Goal: Check status: Check status

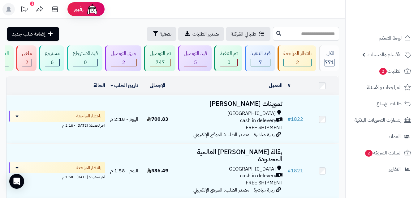
click at [291, 34] on input "text" at bounding box center [306, 34] width 66 height 14
click at [273, 36] on input "text" at bounding box center [306, 34] width 66 height 14
click at [273, 35] on input "text" at bounding box center [306, 34] width 66 height 14
type input "****"
click at [276, 33] on icon at bounding box center [278, 33] width 5 height 5
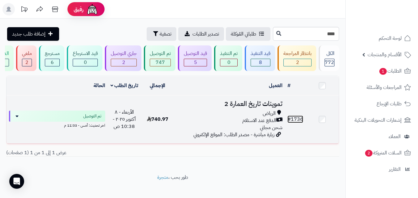
click at [297, 123] on link "# 1736" at bounding box center [295, 119] width 16 height 7
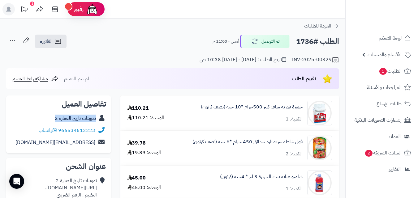
copy div "تموينات تاريخ العمارة 2"
drag, startPoint x: 52, startPoint y: 116, endPoint x: 100, endPoint y: 120, distance: 48.4
click at [100, 120] on div "تموينات تاريخ العمارة 2" at bounding box center [58, 119] width 95 height 12
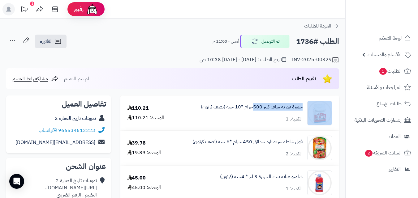
copy div "خميرة فورية ساف كبير 500"
drag, startPoint x: 305, startPoint y: 107, endPoint x: 251, endPoint y: 114, distance: 54.0
click at [251, 114] on div "خميرة فورية ساف كبير 500جرام *10 حبة (نصف كرتون) الكمية: 1" at bounding box center [257, 113] width 160 height 25
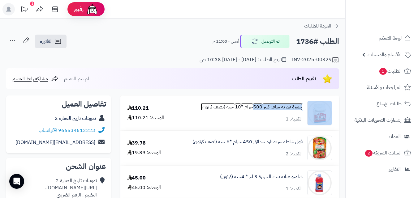
click at [301, 108] on link "خميرة فورية ساف كبير 500جرام *10 حبة (نصف كرتون)" at bounding box center [252, 107] width 102 height 7
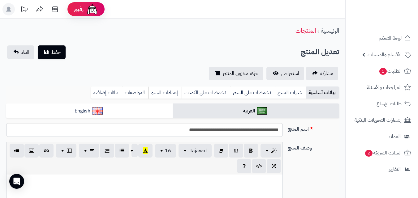
scroll to position [211, 0]
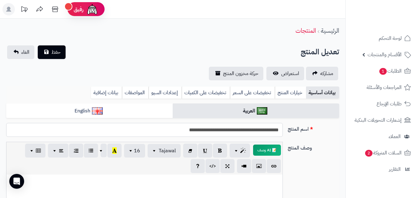
drag, startPoint x: 280, startPoint y: 131, endPoint x: 230, endPoint y: 135, distance: 50.0
click at [230, 135] on input "**********" at bounding box center [144, 130] width 276 height 14
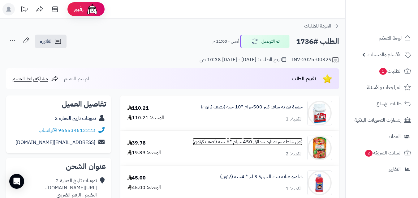
click at [296, 142] on link "فول خلطة سرية بارد حدائق 450 جرام *6 حبة (نصف كرتون)" at bounding box center [247, 142] width 110 height 7
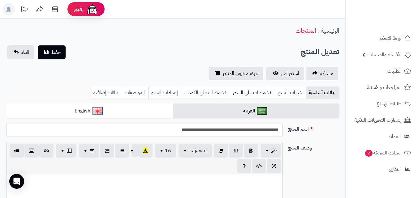
scroll to position [289, 0]
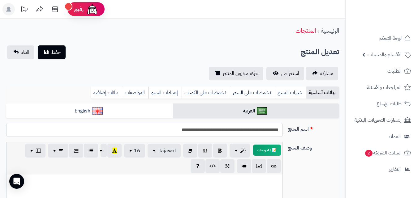
drag, startPoint x: 280, startPoint y: 131, endPoint x: 218, endPoint y: 131, distance: 62.5
click at [218, 131] on input "**********" at bounding box center [144, 130] width 276 height 14
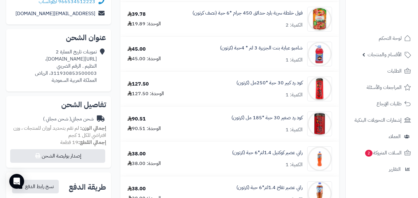
scroll to position [126, 0]
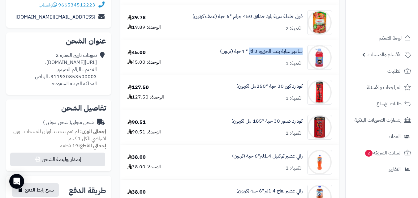
copy link "شامبو عباية بنت الجزيرة 3 لتر"
drag, startPoint x: 303, startPoint y: 50, endPoint x: 249, endPoint y: 56, distance: 54.8
click at [249, 56] on div "شامبو عباية بنت الجزيرة 3 لتر * 4حبة (كرتون) الكمية: 1" at bounding box center [257, 57] width 160 height 25
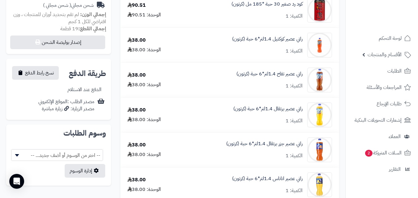
scroll to position [250, 0]
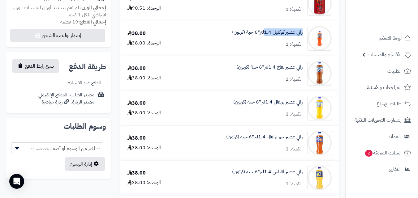
copy link "راني عصير كوكتيل 1.4"
drag, startPoint x: 304, startPoint y: 31, endPoint x: 264, endPoint y: 42, distance: 41.0
click at [264, 42] on div "راني عصير كوكتيل 1.4لتر*6 حبة (كرتون) الكمية: 1" at bounding box center [257, 38] width 160 height 25
copy link "راني عصير تفاح 1.4لتر"
drag, startPoint x: 304, startPoint y: 66, endPoint x: 265, endPoint y: 80, distance: 41.8
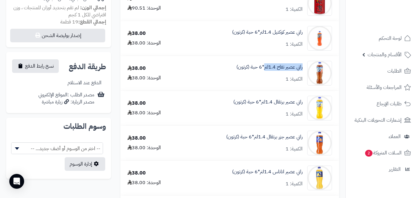
click at [265, 80] on div "راني عصير تفاح 1.4لتر*6 حبة (كرتون) الكمية: 1" at bounding box center [257, 73] width 160 height 25
copy link "راني عصير برتقال 1.4لتر"
drag, startPoint x: 302, startPoint y: 100, endPoint x: 260, endPoint y: 113, distance: 43.8
click at [260, 113] on div "راني عصير برتقال 1.4لتر*6 حبة (كرتون) الكمية: 1" at bounding box center [257, 108] width 160 height 25
copy link "راني عصير جزر برتقال 1.4لتر"
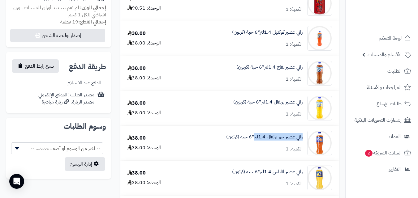
drag, startPoint x: 302, startPoint y: 136, endPoint x: 253, endPoint y: 143, distance: 50.0
click at [253, 143] on div "راني عصير جزر برتقال 1.4لتر*6 حبة (كرتون) الكمية: 1" at bounding box center [257, 143] width 160 height 25
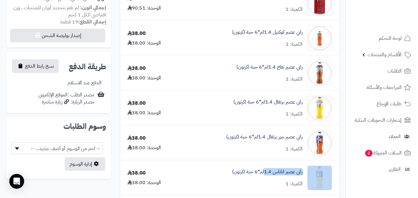
copy div "راني عصير اناناس 1.4"
drag, startPoint x: 305, startPoint y: 170, endPoint x: 223, endPoint y: 104, distance: 105.3
click at [266, 177] on div "راني عصير اناناس 1.4لتر*6 حبة (كرتون) الكمية: 1" at bounding box center [257, 178] width 160 height 25
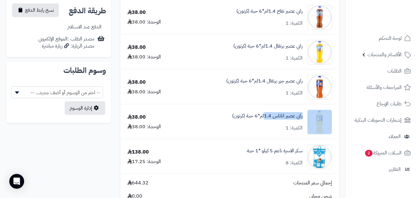
scroll to position [326, 0]
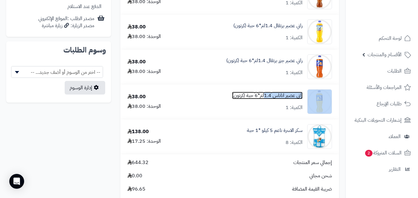
click at [294, 93] on link "راني عصير اناناس 1.4لتر*6 حبة (كرتون)" at bounding box center [267, 95] width 70 height 7
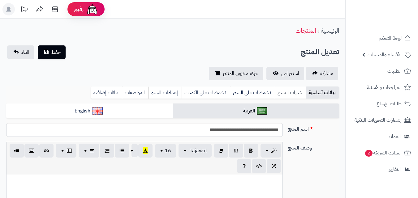
scroll to position [134, 0]
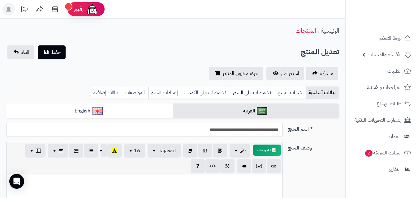
drag, startPoint x: 281, startPoint y: 130, endPoint x: 190, endPoint y: 71, distance: 107.5
click at [235, 134] on input "**********" at bounding box center [144, 130] width 276 height 14
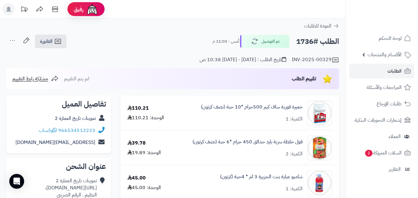
scroll to position [326, 0]
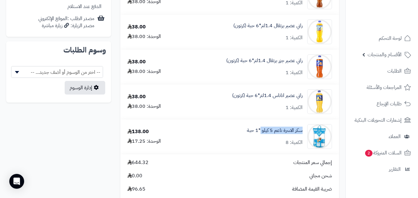
copy link "سكر الاسرة ناعم 5 كيلو"
drag, startPoint x: 303, startPoint y: 131, endPoint x: 261, endPoint y: 139, distance: 43.1
click at [261, 139] on div "سكر الاسرة ناعم 5 كيلو *1 حبة الكمية: 8" at bounding box center [257, 136] width 160 height 25
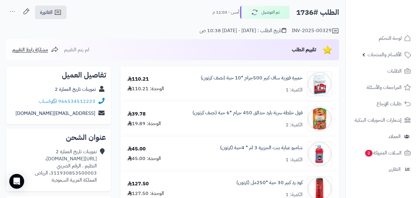
scroll to position [0, 0]
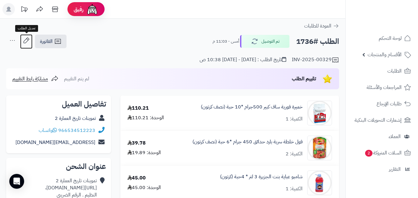
click at [25, 42] on icon at bounding box center [26, 40] width 12 height 12
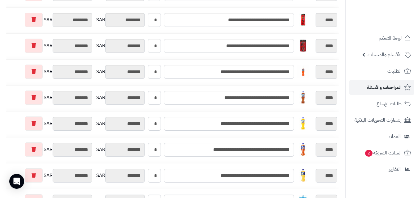
scroll to position [152, 0]
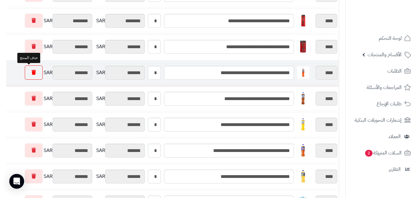
click at [26, 73] on link at bounding box center [34, 73] width 18 height 14
type input "********"
type input "*******"
type input "********"
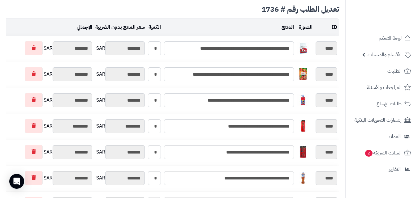
scroll to position [0, 0]
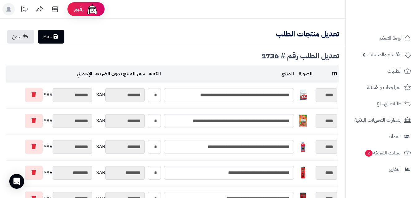
click at [53, 37] on link "حفظ" at bounding box center [51, 37] width 27 height 14
type input "**********"
type textarea "**********"
click at [26, 35] on icon at bounding box center [25, 36] width 5 height 5
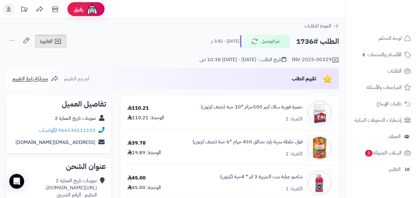
click at [55, 41] on icon at bounding box center [57, 41] width 7 height 7
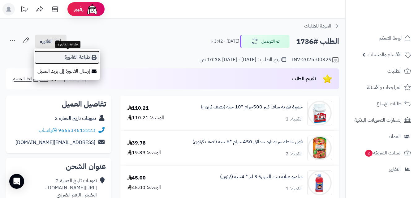
click at [76, 58] on link "طباعة الفاتورة" at bounding box center [67, 57] width 66 height 14
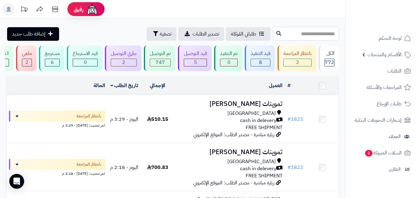
click at [287, 34] on input "text" at bounding box center [306, 34] width 66 height 14
type input "****"
click at [276, 33] on icon at bounding box center [278, 33] width 5 height 5
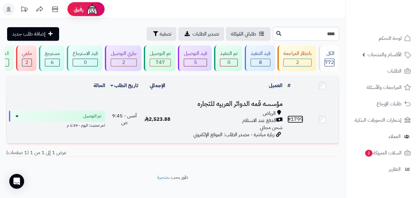
click at [296, 122] on link "# 1799" at bounding box center [295, 119] width 16 height 7
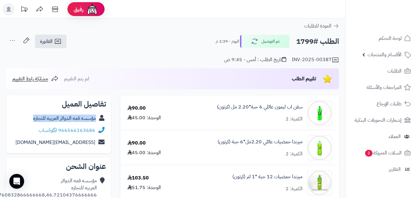
copy div "مؤسسه قمه الدوائر العربيه للتجاره"
drag, startPoint x: 30, startPoint y: 118, endPoint x: 98, endPoint y: 123, distance: 68.2
click at [98, 123] on div "مؤسسه قمه الدوائر العربيه للتجاره" at bounding box center [58, 119] width 95 height 12
click at [50, 41] on span "الفاتورة" at bounding box center [46, 41] width 13 height 7
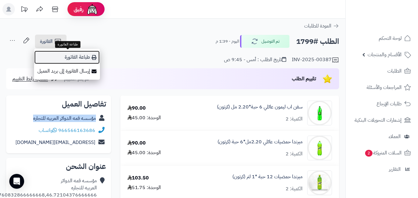
click at [87, 56] on link "طباعة الفاتورة" at bounding box center [67, 57] width 66 height 14
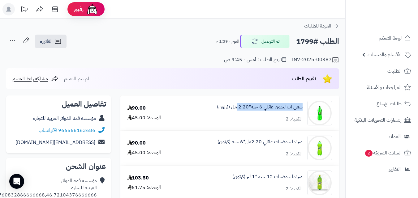
copy link "سفن اب ليمون عائلي 6 حبة*2.20"
drag, startPoint x: 300, startPoint y: 107, endPoint x: 237, endPoint y: 114, distance: 63.8
click at [237, 114] on div "سفن اب ليمون عائلي 6 حبة*2.20 مل (كرتون) الكمية: 2" at bounding box center [256, 113] width 159 height 25
click at [301, 104] on link "سفن اب ليمون عائلي 6 حبة*2.20 مل (كرتون)" at bounding box center [260, 107] width 86 height 7
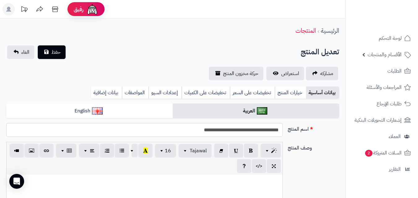
scroll to position [173, 0]
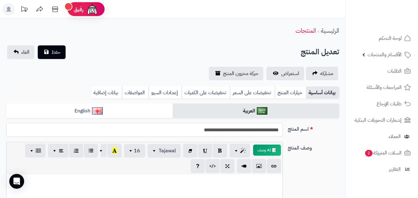
drag, startPoint x: 277, startPoint y: 129, endPoint x: 234, endPoint y: 133, distance: 43.2
click at [234, 133] on input "**********" at bounding box center [144, 130] width 276 height 14
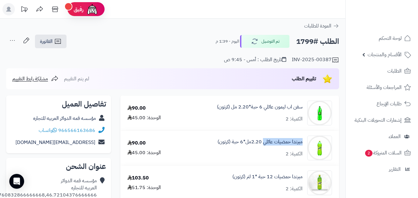
copy link "ميرندا حمضيات عائلي"
drag, startPoint x: 303, startPoint y: 143, endPoint x: 264, endPoint y: 147, distance: 39.5
click at [264, 147] on div "ميرندا حمضيات عائلي 2.20مل*6 حبة (كرتون) الكمية: 2" at bounding box center [256, 148] width 159 height 25
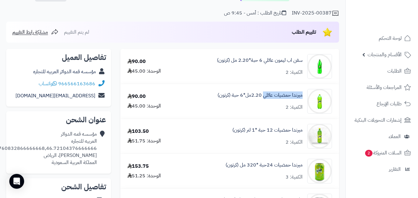
scroll to position [93, 0]
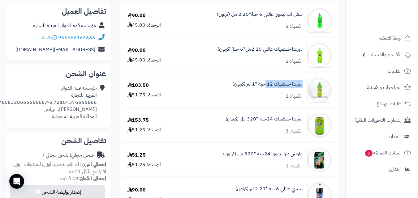
copy link "ميرندا حمضيات 12"
drag, startPoint x: 304, startPoint y: 84, endPoint x: 266, endPoint y: 90, distance: 38.8
click at [266, 90] on div "ميرندا حمضيات 12 حبة *1 لتر (كرتون) الكمية: 2" at bounding box center [256, 90] width 159 height 25
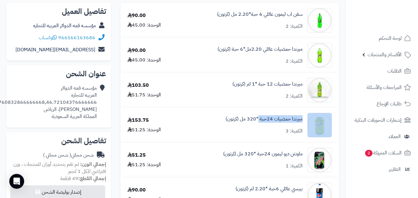
copy div "ميرندا حمضيات 24حبة"
drag, startPoint x: 305, startPoint y: 117, endPoint x: 259, endPoint y: 127, distance: 46.8
click at [259, 127] on div "ميرندا حمضيات 24حبة *320 مل (كرتون) الكمية: 3" at bounding box center [256, 125] width 159 height 25
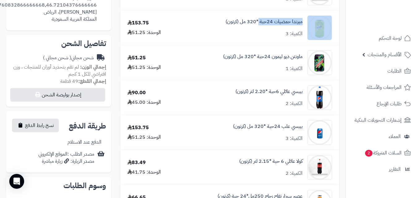
scroll to position [204, 0]
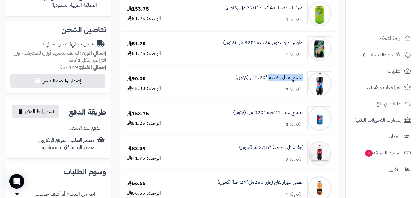
copy link "بيبسي عائلي 6حبة"
drag, startPoint x: 304, startPoint y: 76, endPoint x: 267, endPoint y: 83, distance: 37.2
click at [267, 83] on div "بيبسي عائلي 6حبة *2.20 لتر (كرتون) الكمية: 2" at bounding box center [256, 83] width 159 height 25
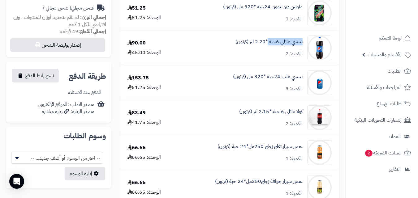
scroll to position [259, 0]
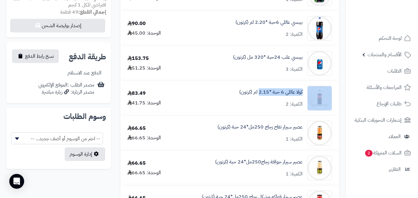
copy div "كولا عائلي 6 حبة *2.15"
drag, startPoint x: 305, startPoint y: 89, endPoint x: 259, endPoint y: 100, distance: 46.4
click at [259, 100] on div "كولا عائلي 6 حبة *2.15 لتر (كرتون) الكمية: 2" at bounding box center [256, 98] width 159 height 25
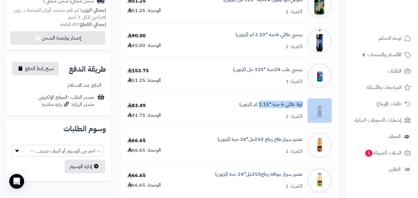
scroll to position [261, 0]
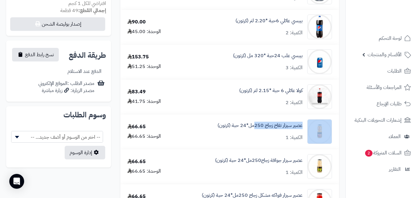
copy div "عصير سيزار تفاح زجاج 250"
drag, startPoint x: 305, startPoint y: 125, endPoint x: 254, endPoint y: 132, distance: 50.9
click at [254, 132] on div "عصير سيزار تفاح زجاج 250مل*24 حبة (كرتون) الكمية: 1" at bounding box center [256, 131] width 159 height 25
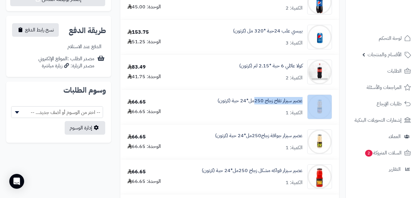
scroll to position [297, 0]
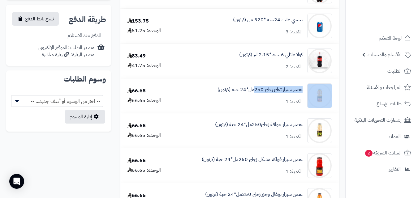
copy div "عصير سيزار تفاح زجاج 250"
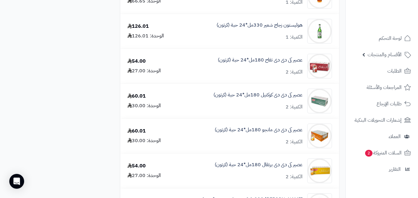
scroll to position [470, 0]
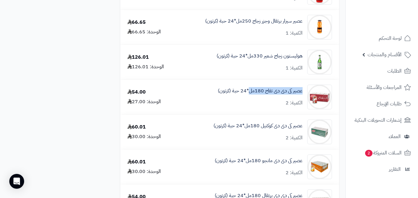
copy link "عصير كى دى دى تفاح 180مل"
drag, startPoint x: 304, startPoint y: 89, endPoint x: 249, endPoint y: 96, distance: 55.2
click at [249, 96] on div "عصير كى دى دى تفاح 180مل*24 حبة (كرتون) الكمية: 2" at bounding box center [256, 97] width 159 height 25
copy link "عصير كى دى دى كوكتيل 180مل"
drag, startPoint x: 303, startPoint y: 125, endPoint x: 246, endPoint y: 130, distance: 57.4
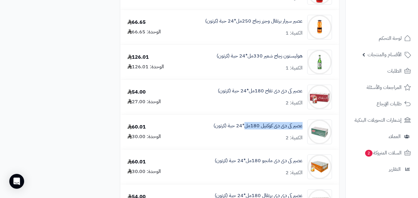
click at [246, 130] on div "عصير كى دى دى كوكتيل 180مل*24 حبة (كرتون) الكمية: 2" at bounding box center [256, 132] width 159 height 25
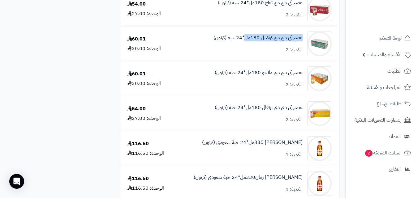
scroll to position [564, 0]
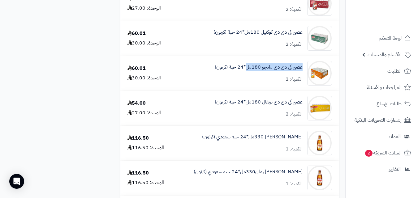
copy link "عصير كى دى دى مانجو 180مل"
drag, startPoint x: 303, startPoint y: 68, endPoint x: 246, endPoint y: 75, distance: 58.0
click at [246, 75] on div "عصير كى دى دى مانجو 180مل*24 حبة (كرتون) الكمية: 2" at bounding box center [256, 73] width 159 height 25
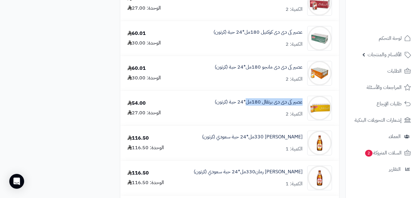
drag, startPoint x: 304, startPoint y: 100, endPoint x: 245, endPoint y: 107, distance: 59.2
click at [245, 107] on div "عصير كى دى دى برتقال 180مل*24 حبة (كرتون) الكمية: 2" at bounding box center [256, 108] width 159 height 25
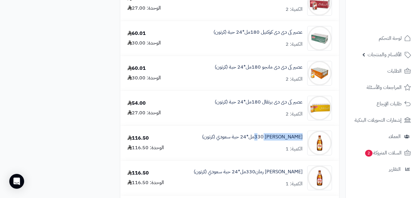
drag, startPoint x: 303, startPoint y: 138, endPoint x: 264, endPoint y: 140, distance: 39.3
click at [265, 142] on div "[PERSON_NAME] 330مل*24 حبة سعودي (كرتون) الكمية: 1" at bounding box center [256, 143] width 159 height 25
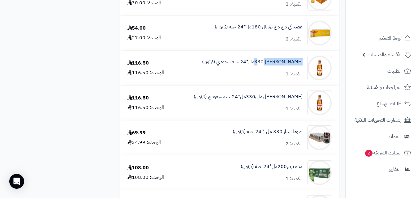
scroll to position [672, 0]
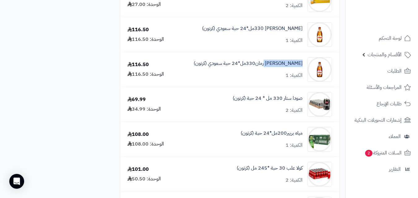
drag, startPoint x: 303, startPoint y: 62, endPoint x: 269, endPoint y: 70, distance: 35.5
click at [269, 70] on div "[PERSON_NAME] رمان330مل*24 حبة سعودي (كرتون) الكمية: 1" at bounding box center [256, 69] width 159 height 25
drag, startPoint x: 304, startPoint y: 97, endPoint x: 266, endPoint y: 102, distance: 38.7
click at [266, 102] on div "صودا ستار 330 مل * 24 حبة (كرتون) الكمية: 2" at bounding box center [256, 104] width 159 height 25
drag, startPoint x: 304, startPoint y: 133, endPoint x: 277, endPoint y: 140, distance: 28.2
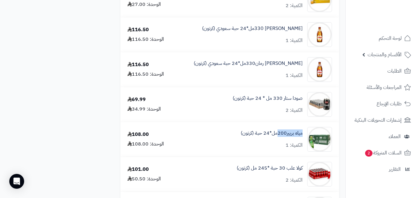
click at [277, 140] on div "مياه بريير200مل*24 حبة (كرتون) الكمية: 1" at bounding box center [256, 139] width 159 height 25
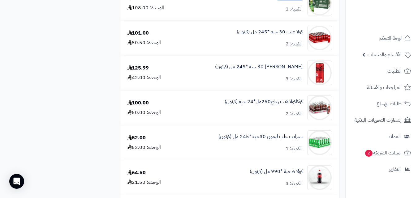
scroll to position [812, 0]
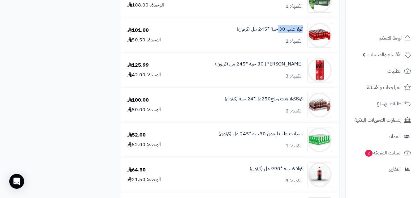
drag, startPoint x: 301, startPoint y: 28, endPoint x: 278, endPoint y: 36, distance: 24.4
click at [278, 36] on div "كولا علب 30 حبة *245 مل (كرتون) الكمية: 2" at bounding box center [256, 35] width 159 height 25
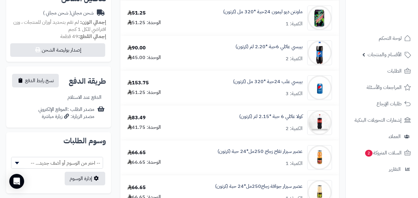
scroll to position [711, 0]
